Goal: Task Accomplishment & Management: Use online tool/utility

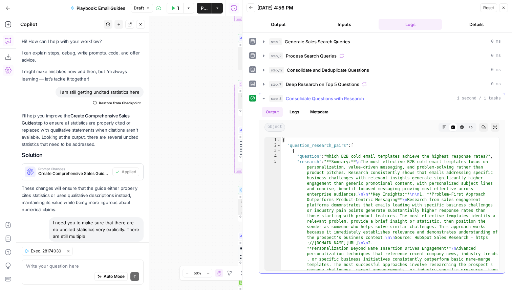
scroll to position [420, 0]
